Goal: Transaction & Acquisition: Purchase product/service

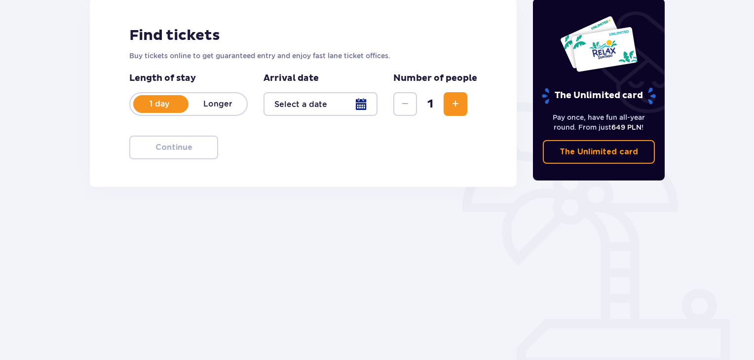
click at [363, 107] on div at bounding box center [321, 104] width 114 height 24
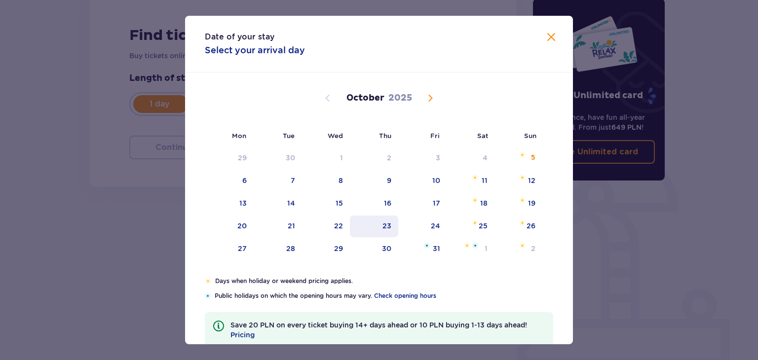
click at [383, 224] on div "23" at bounding box center [386, 226] width 9 height 10
type input "23.10.25"
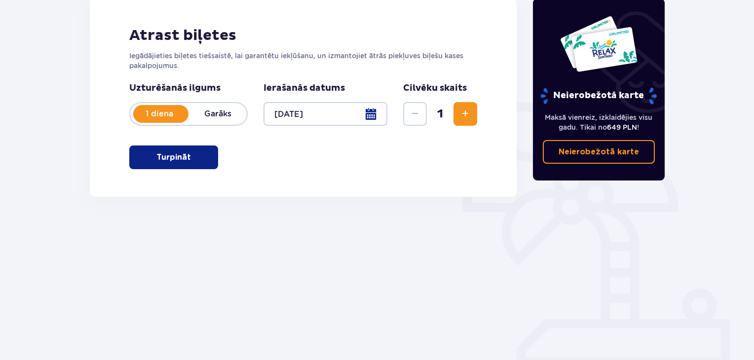
click at [495, 248] on div "Biļetes Izlaidiet šo soli Atrast biļetes Iegādājieties biļetes tiešsaistē, lai …" at bounding box center [303, 131] width 444 height 339
click at [466, 114] on span "Palielināt" at bounding box center [465, 114] width 12 height 12
click at [466, 115] on span "Palielināt" at bounding box center [465, 114] width 12 height 12
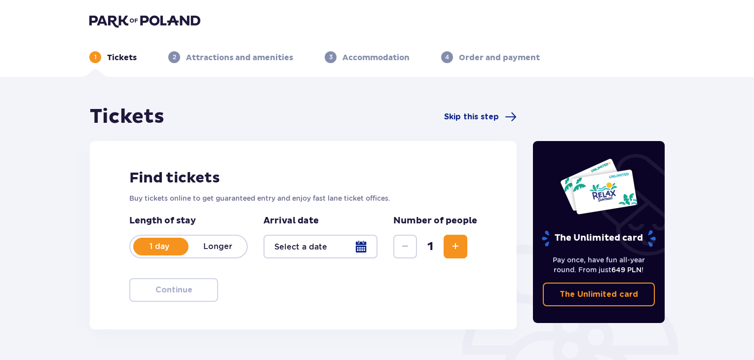
click at [450, 243] on span "Increase" at bounding box center [456, 247] width 12 height 12
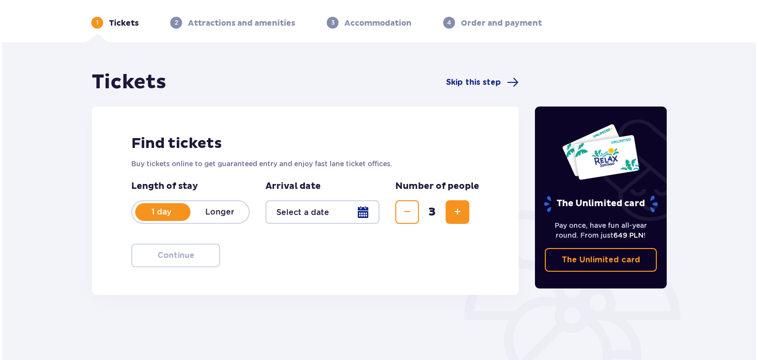
scroll to position [49, 0]
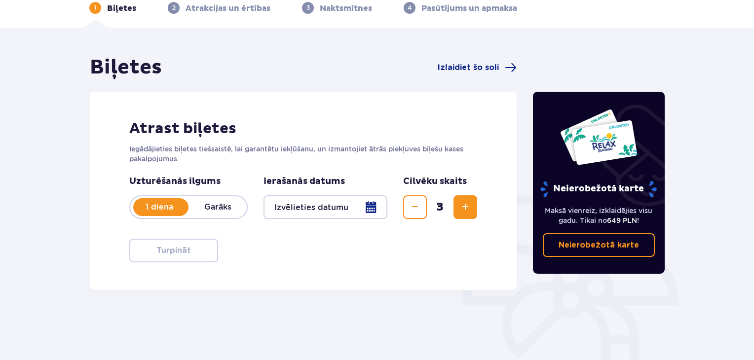
click at [369, 204] on div at bounding box center [326, 207] width 124 height 24
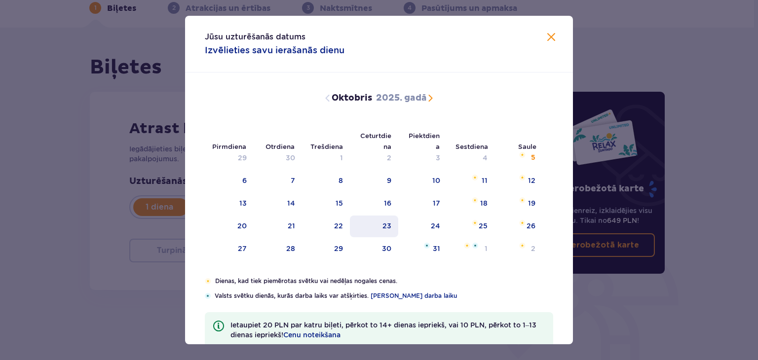
click at [381, 225] on div "23" at bounding box center [374, 227] width 49 height 22
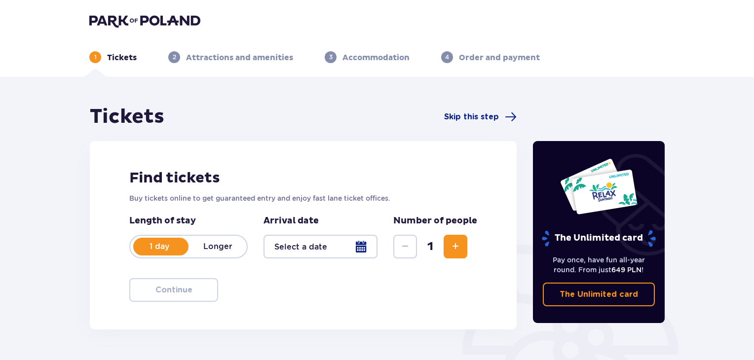
click at [365, 248] on div at bounding box center [321, 247] width 114 height 24
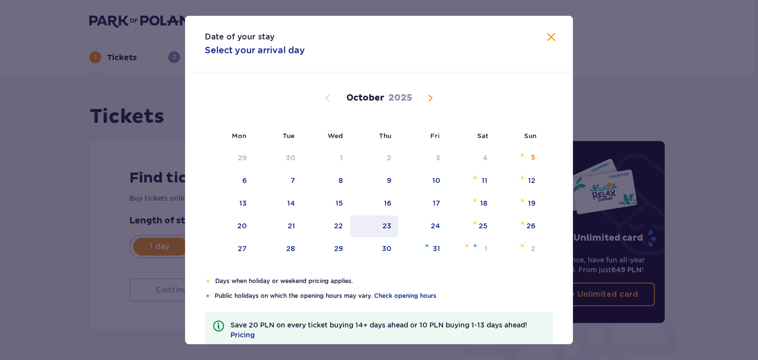
click at [384, 223] on div "23" at bounding box center [386, 226] width 9 height 10
type input "23.10.25"
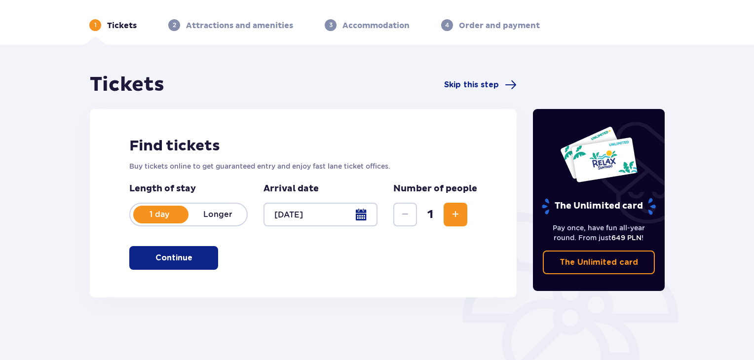
scroll to position [49, 0]
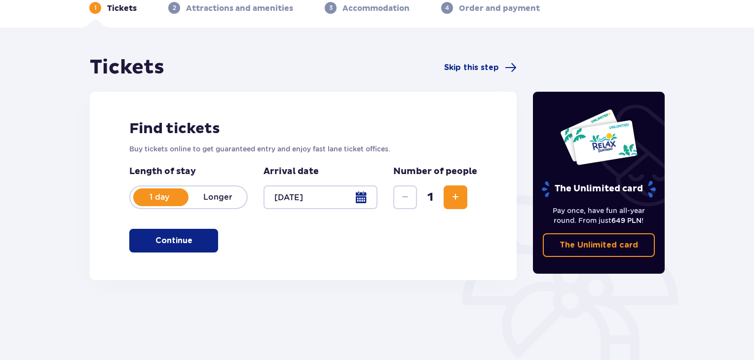
click at [191, 248] on button "Continue" at bounding box center [173, 241] width 89 height 24
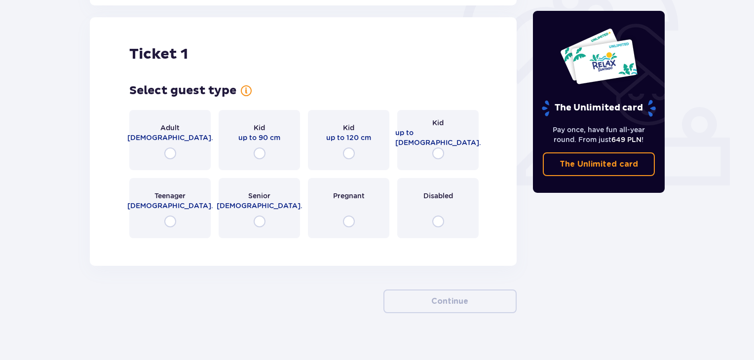
scroll to position [330, 0]
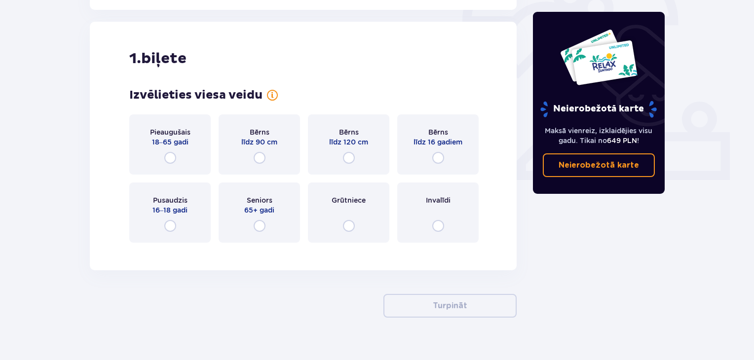
click at [172, 158] on input "radio" at bounding box center [170, 158] width 12 height 12
radio input "true"
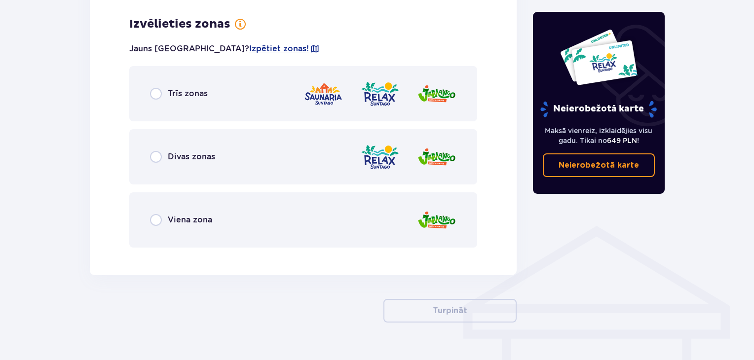
scroll to position [580, 0]
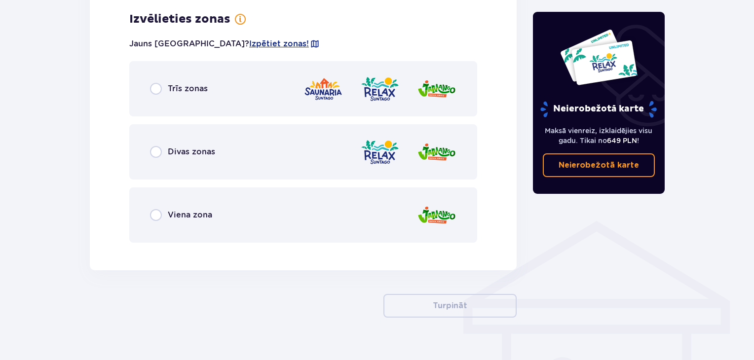
click at [158, 89] on input "radio" at bounding box center [156, 89] width 12 height 12
radio input "true"
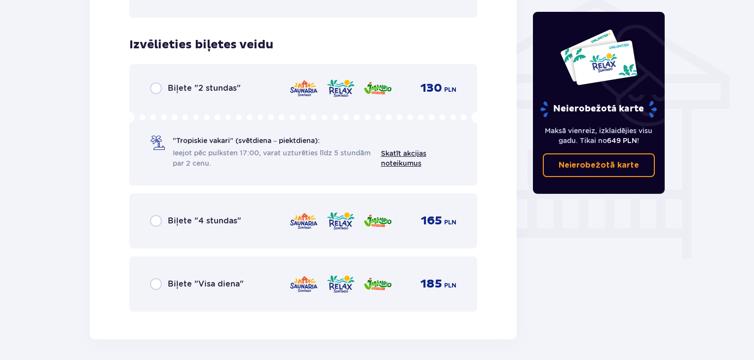
scroll to position [782, 0]
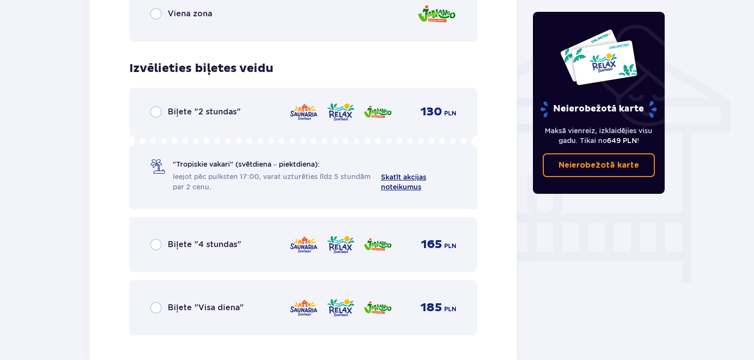
click at [409, 184] on font "Skatīt akcijas noteikumus" at bounding box center [403, 182] width 45 height 18
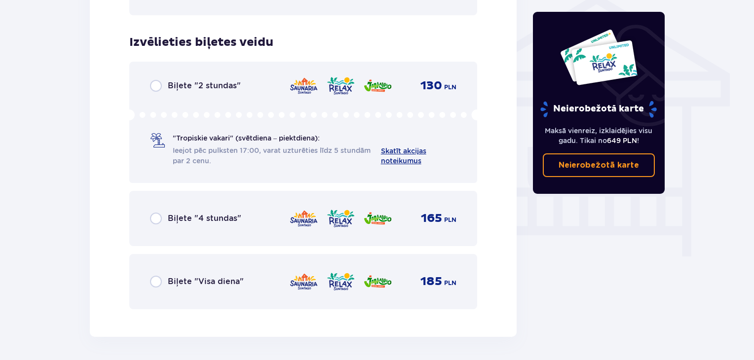
scroll to position [831, 0]
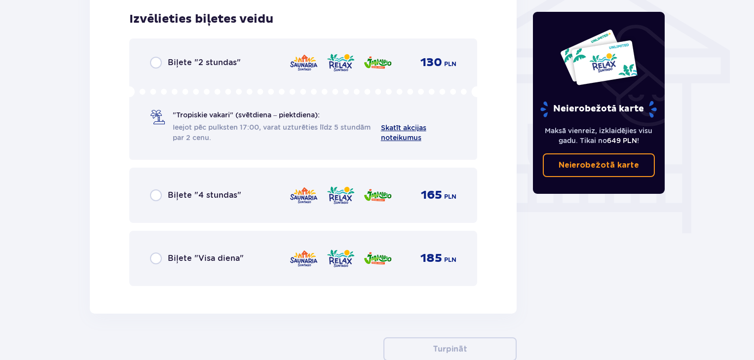
click at [402, 128] on font "Skatīt akcijas noteikumus" at bounding box center [403, 133] width 45 height 18
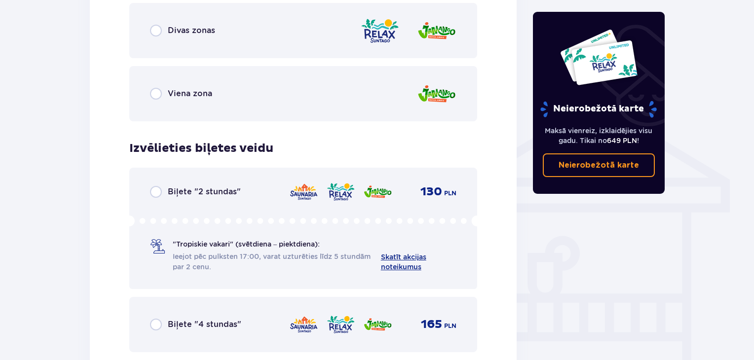
scroll to position [693, 0]
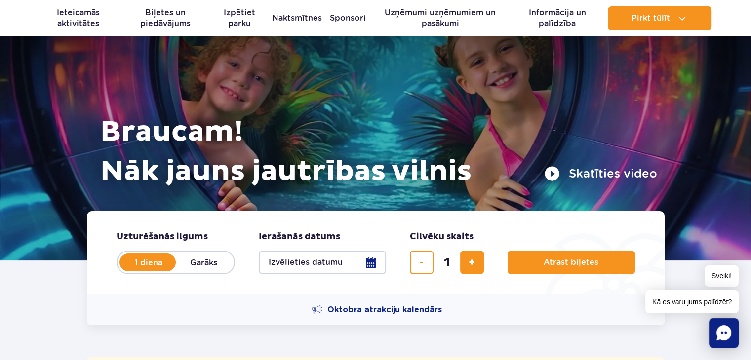
click at [378, 262] on button "Izvēlieties datumu" at bounding box center [322, 263] width 127 height 24
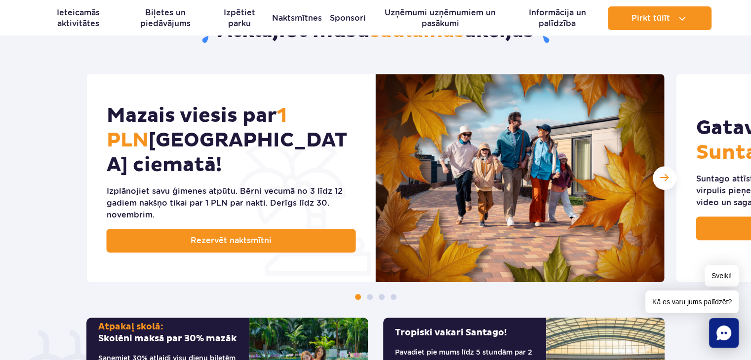
scroll to position [345, 0]
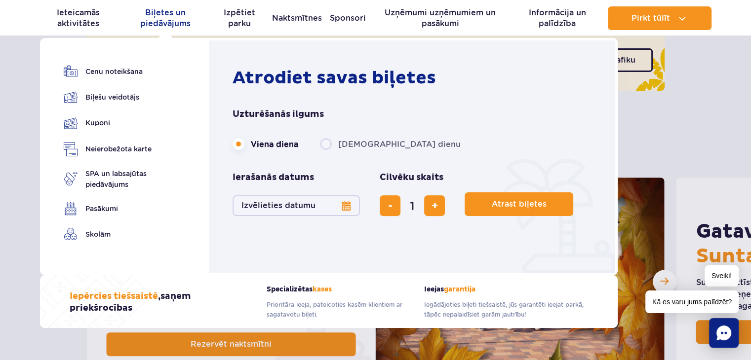
click at [167, 12] on font "Biļetes un piedāvājums" at bounding box center [165, 18] width 50 height 20
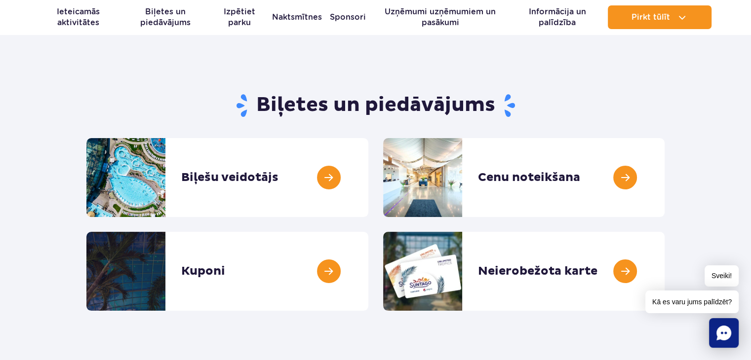
click at [686, 95] on section "Biļetes un piedāvājums Biļešu veidotājs Tickets creator Cenu noteikšana Pricing…" at bounding box center [375, 198] width 751 height 226
click at [368, 178] on link at bounding box center [368, 177] width 0 height 79
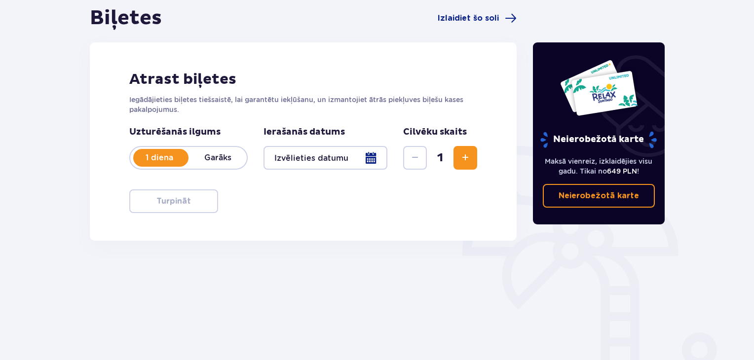
click at [373, 158] on div at bounding box center [326, 158] width 124 height 24
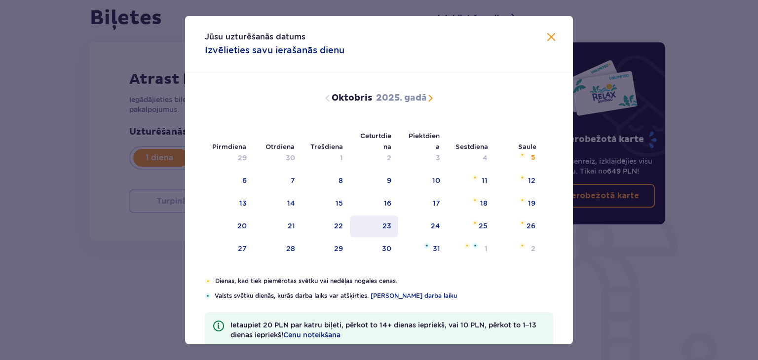
click at [388, 226] on font "23" at bounding box center [386, 226] width 9 height 8
type input "[DATE]"
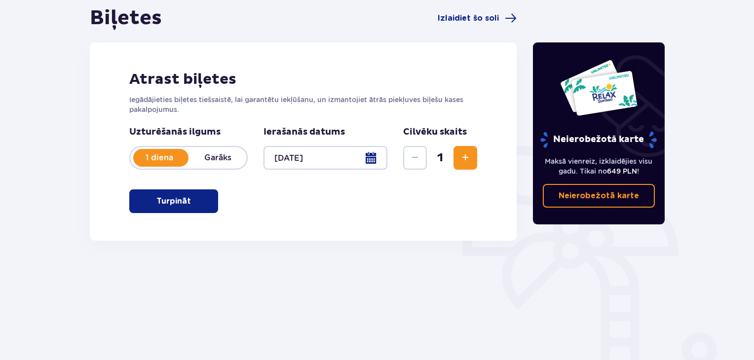
click at [464, 160] on span "Palielināt" at bounding box center [465, 158] width 12 height 12
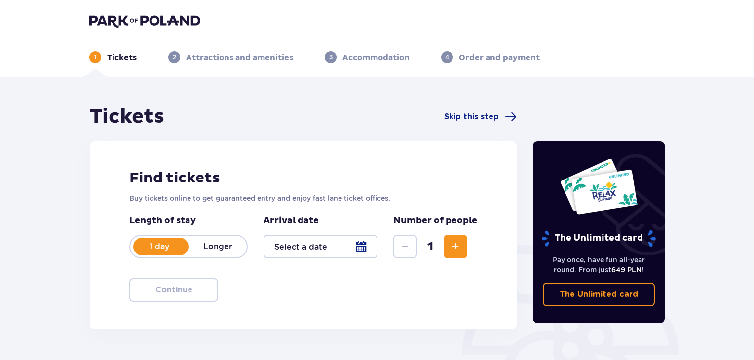
click at [458, 252] on span "Increase" at bounding box center [456, 247] width 12 height 12
click at [459, 251] on span "Increase" at bounding box center [456, 247] width 12 height 12
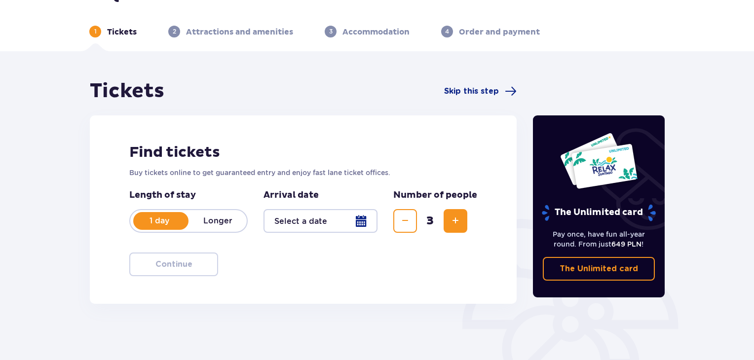
scroll to position [49, 0]
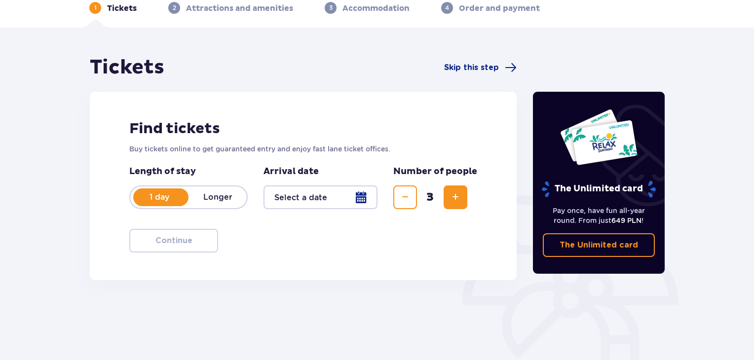
click at [359, 198] on div at bounding box center [321, 198] width 114 height 24
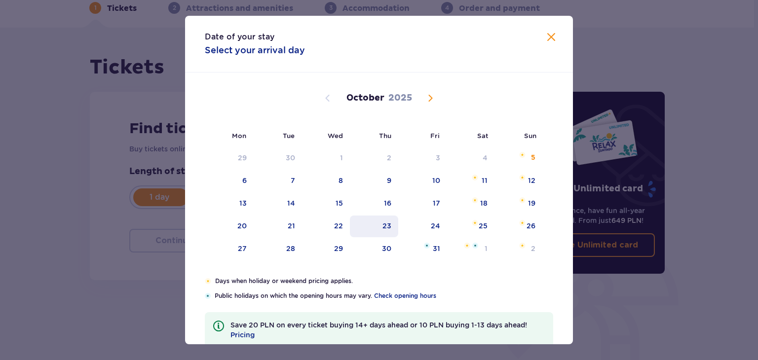
click at [384, 229] on div "23" at bounding box center [386, 226] width 9 height 10
type input "[DATE]"
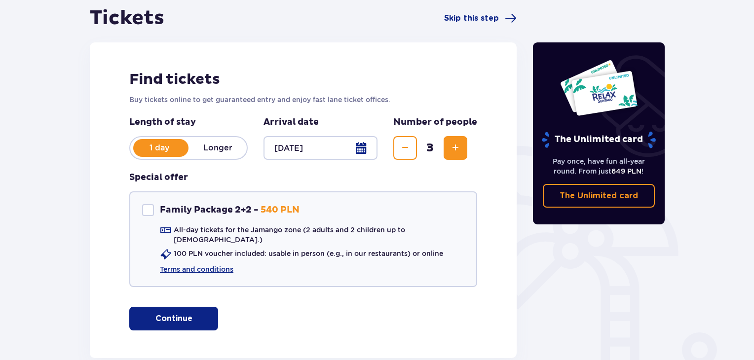
scroll to position [148, 0]
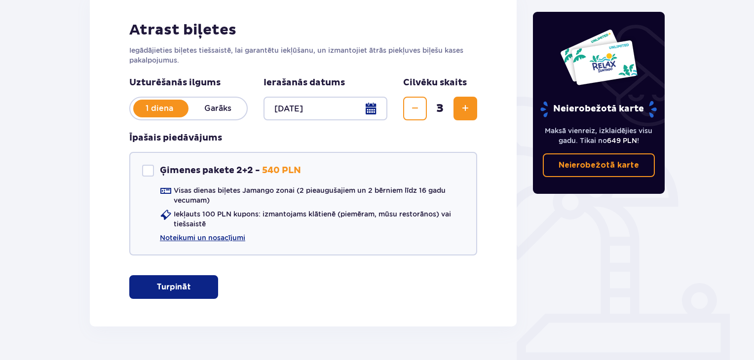
click at [551, 253] on div "Neierobežotā karte Maksā vienreiz, izklaidējies visu gadu. Tikai no 649 PLN ! N…" at bounding box center [599, 142] width 148 height 370
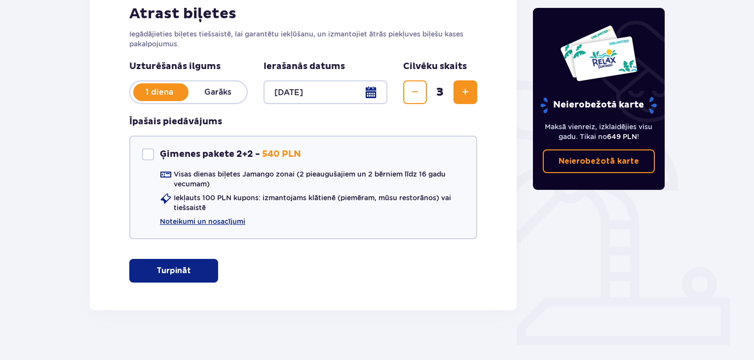
scroll to position [174, 0]
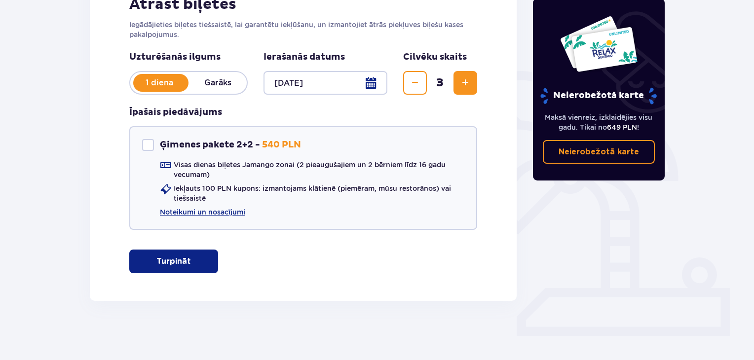
click at [180, 254] on button "Turpināt" at bounding box center [173, 262] width 89 height 24
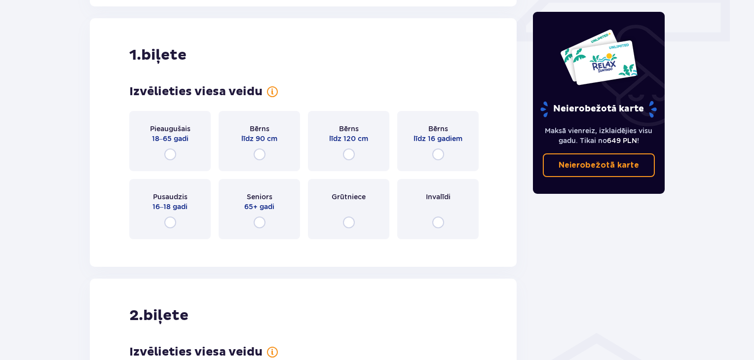
scroll to position [474, 0]
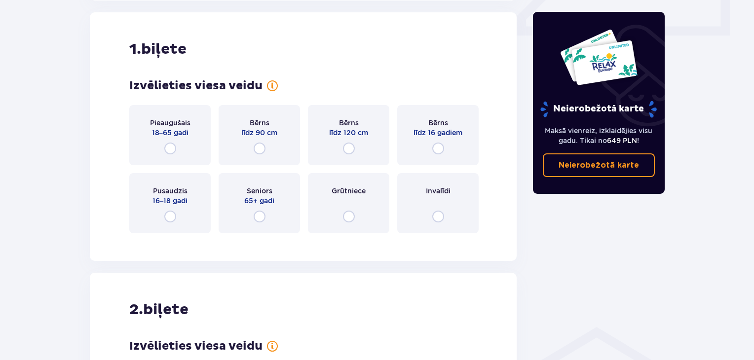
click at [172, 151] on input "radio" at bounding box center [170, 149] width 12 height 12
radio input "true"
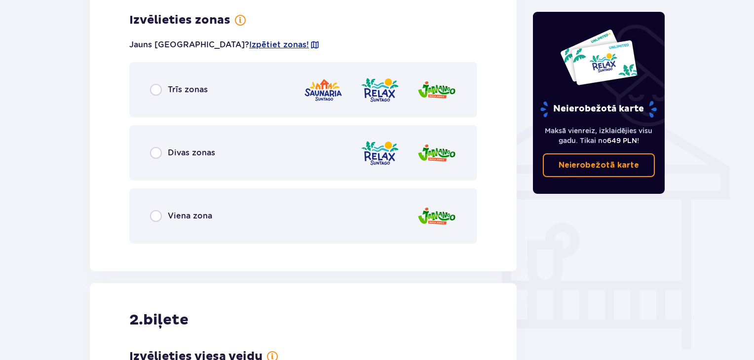
scroll to position [715, 0]
click at [155, 93] on input "radio" at bounding box center [156, 89] width 12 height 12
radio input "true"
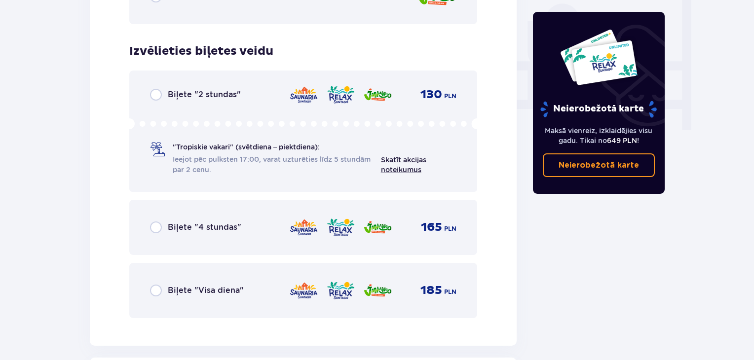
scroll to position [966, 0]
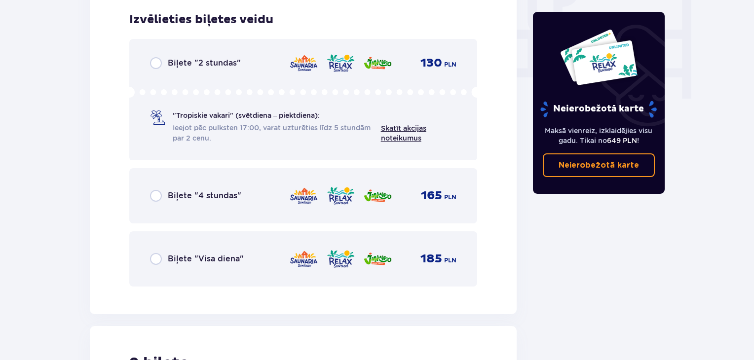
click at [154, 198] on input "radio" at bounding box center [156, 196] width 12 height 12
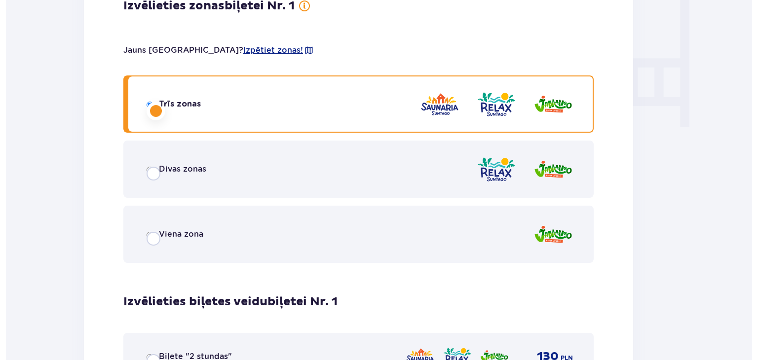
scroll to position [0, 0]
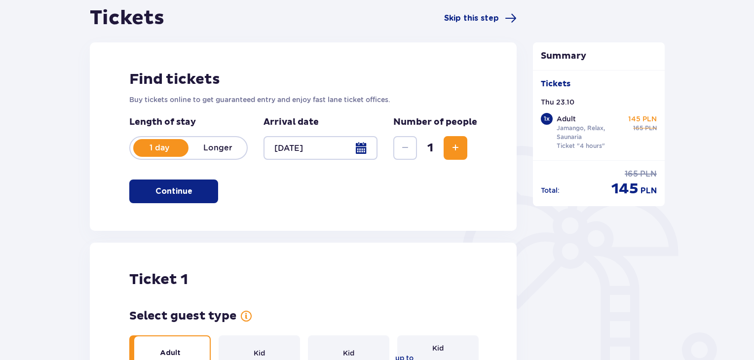
click at [458, 152] on span "Increase" at bounding box center [456, 148] width 12 height 12
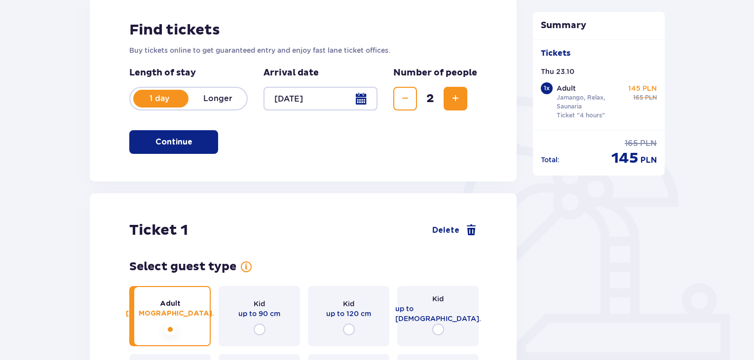
scroll to position [137, 0]
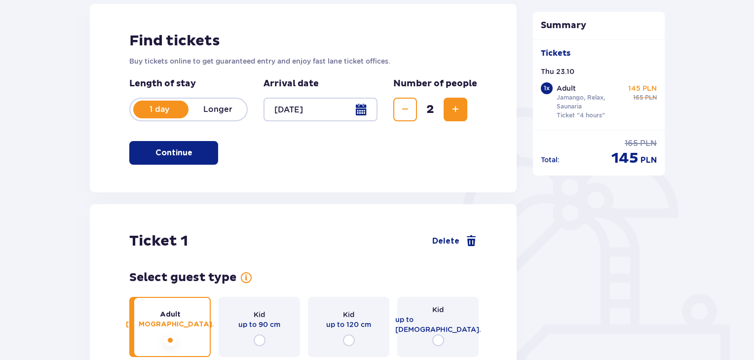
click at [458, 109] on span "Increase" at bounding box center [456, 110] width 12 height 12
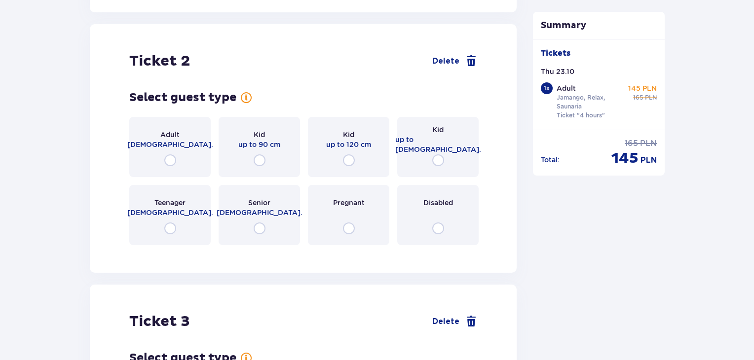
scroll to position [1243, 0]
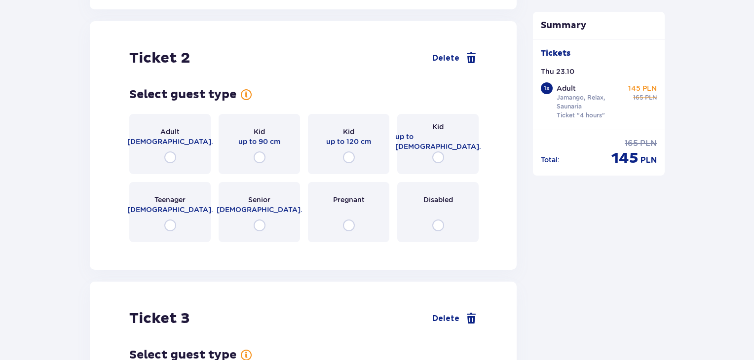
click at [172, 152] on input "radio" at bounding box center [170, 158] width 12 height 12
radio input "true"
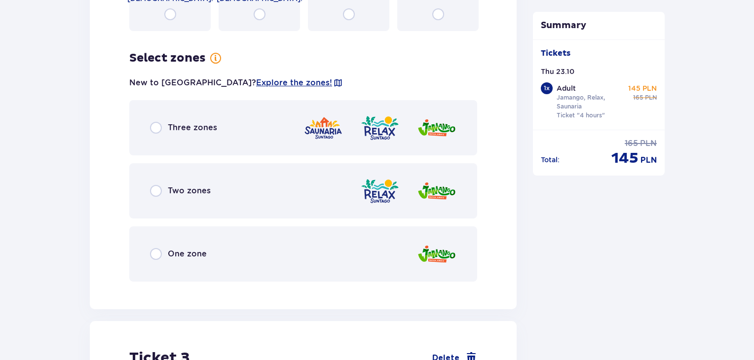
scroll to position [1484, 0]
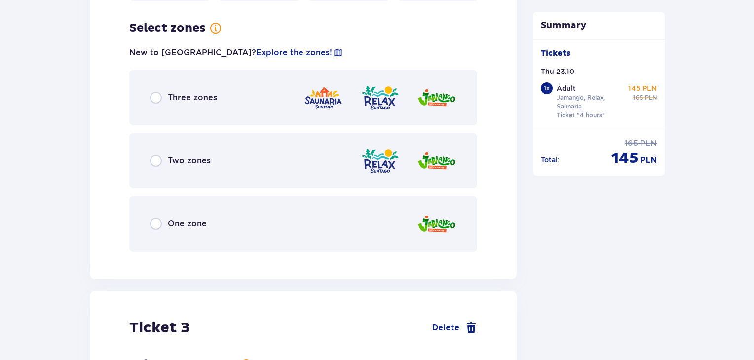
click at [153, 92] on input "radio" at bounding box center [156, 98] width 12 height 12
radio input "true"
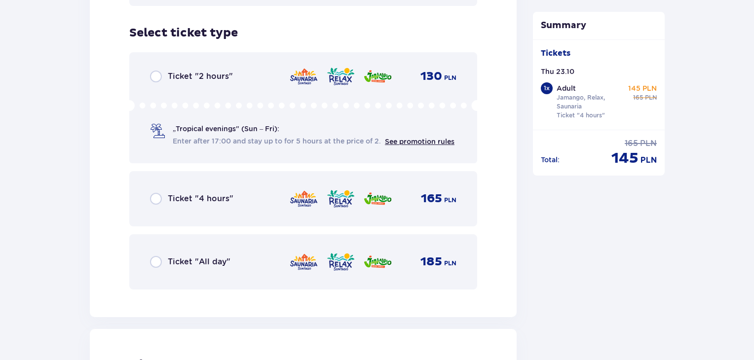
scroll to position [1735, 0]
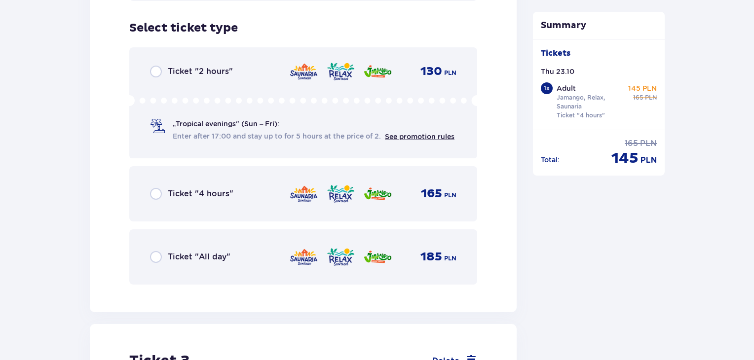
click at [154, 188] on input "radio" at bounding box center [156, 194] width 12 height 12
radio input "true"
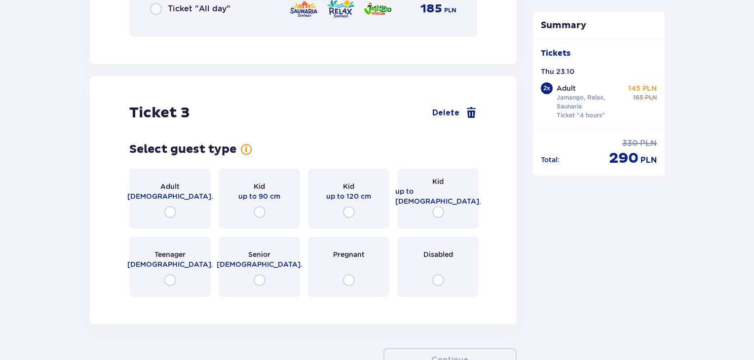
scroll to position [2038, 0]
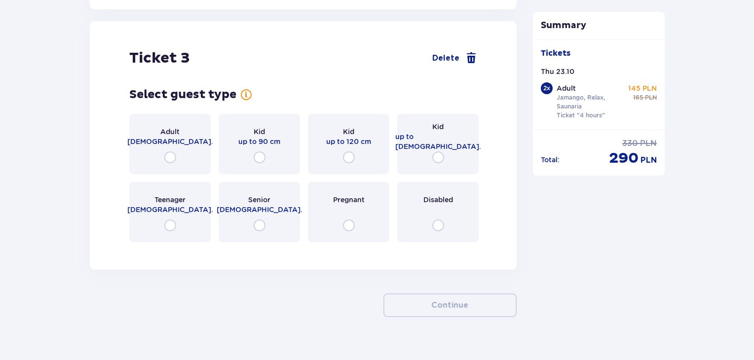
click at [171, 152] on input "radio" at bounding box center [170, 158] width 12 height 12
radio input "true"
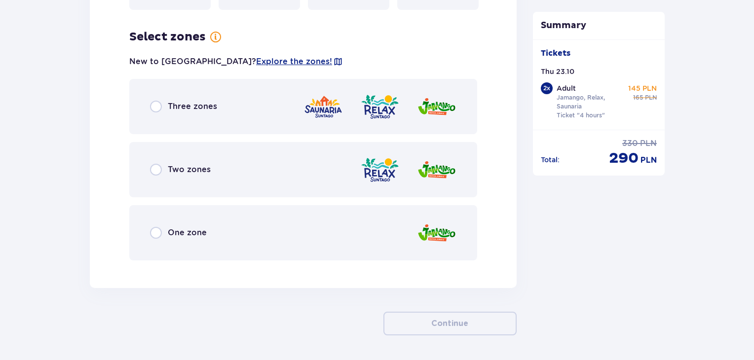
scroll to position [2279, 0]
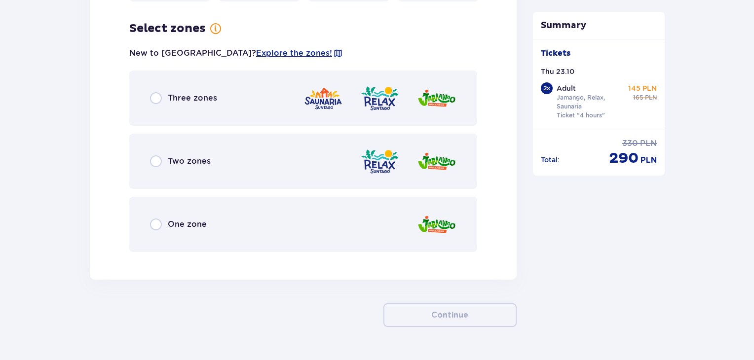
click at [155, 92] on input "radio" at bounding box center [156, 98] width 12 height 12
radio input "true"
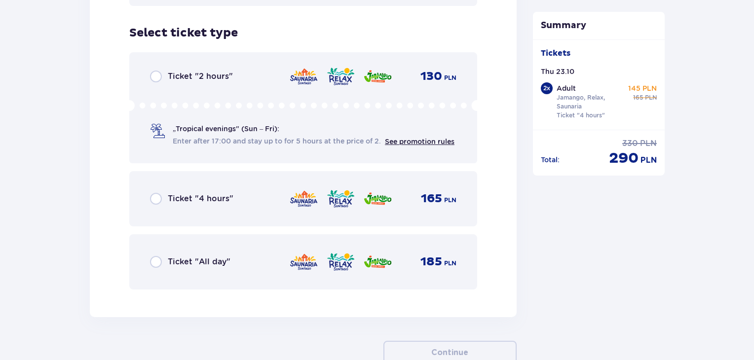
scroll to position [2529, 0]
